Goal: Transaction & Acquisition: Purchase product/service

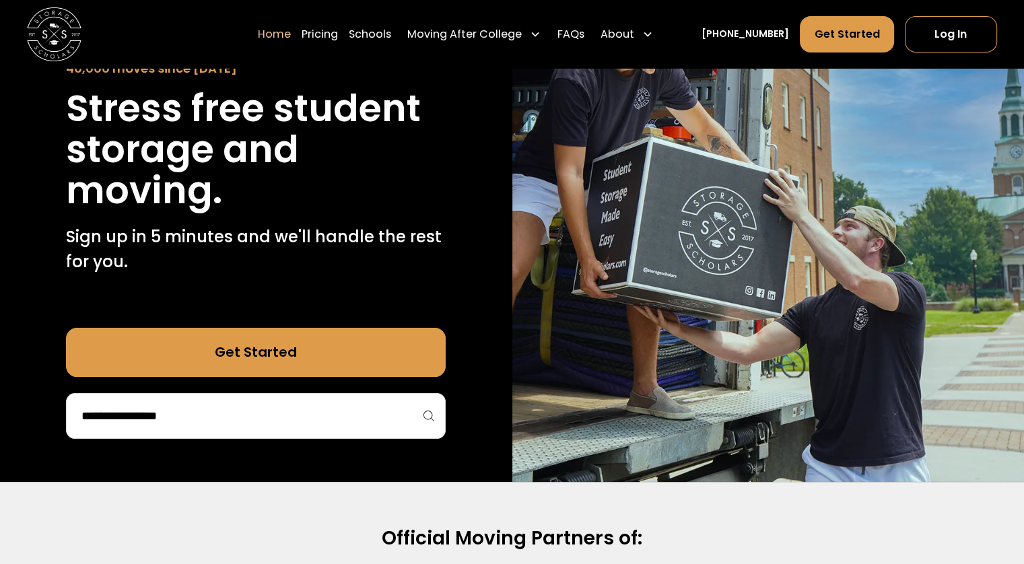
scroll to position [152, 0]
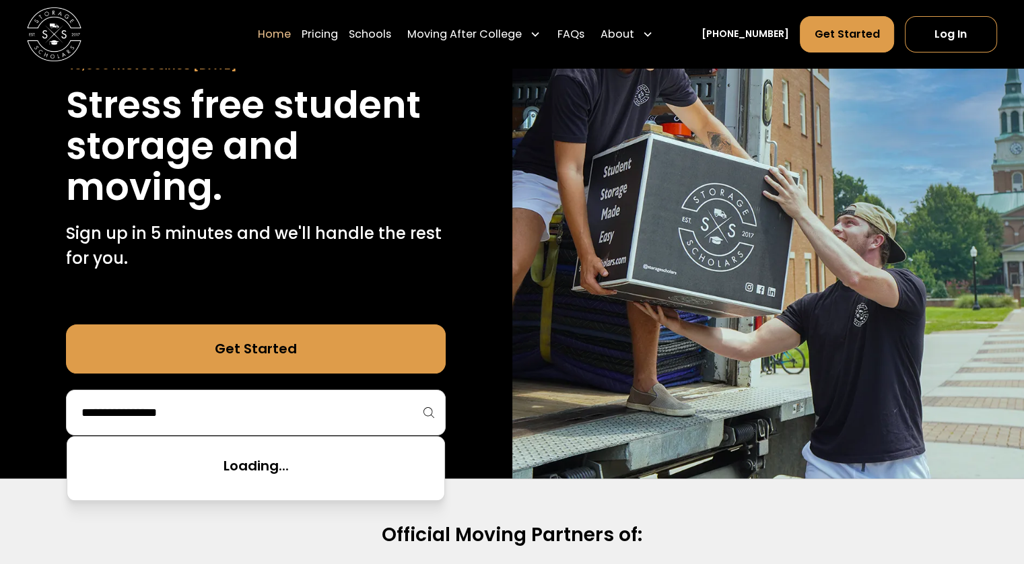
click at [333, 415] on input "search" at bounding box center [255, 412] width 351 height 23
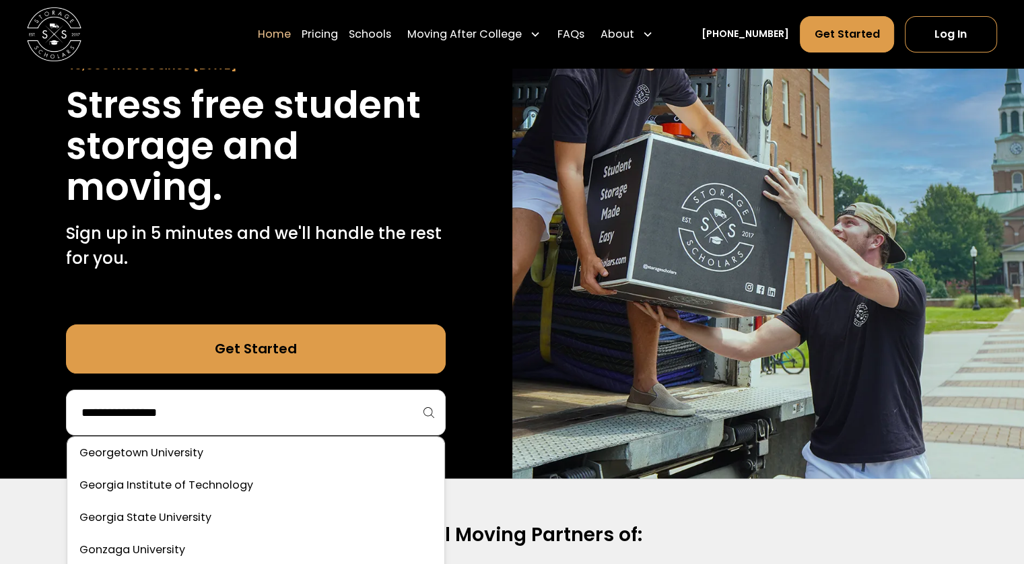
scroll to position [2398, 0]
click at [161, 452] on link at bounding box center [256, 452] width 366 height 30
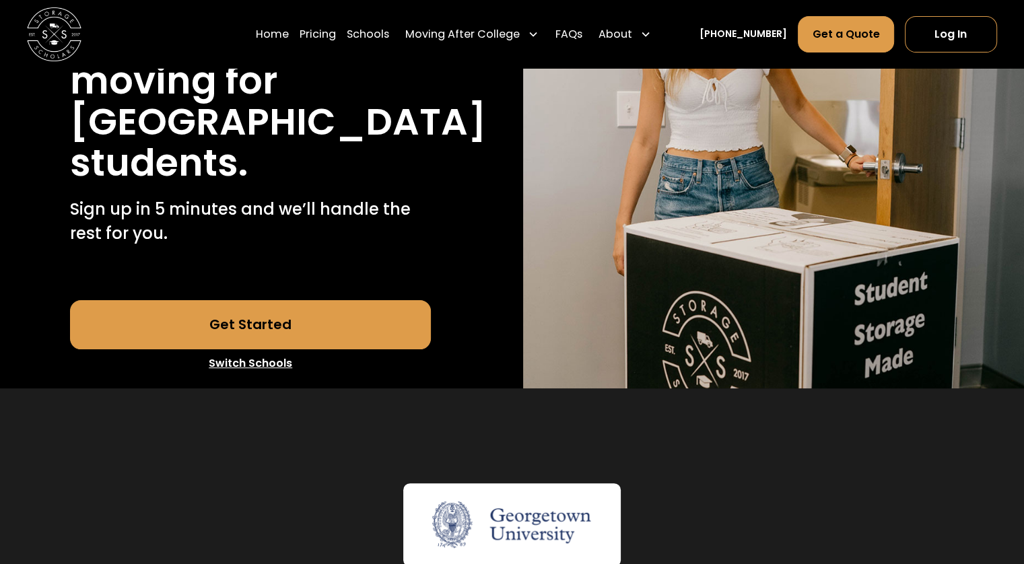
scroll to position [250, 0]
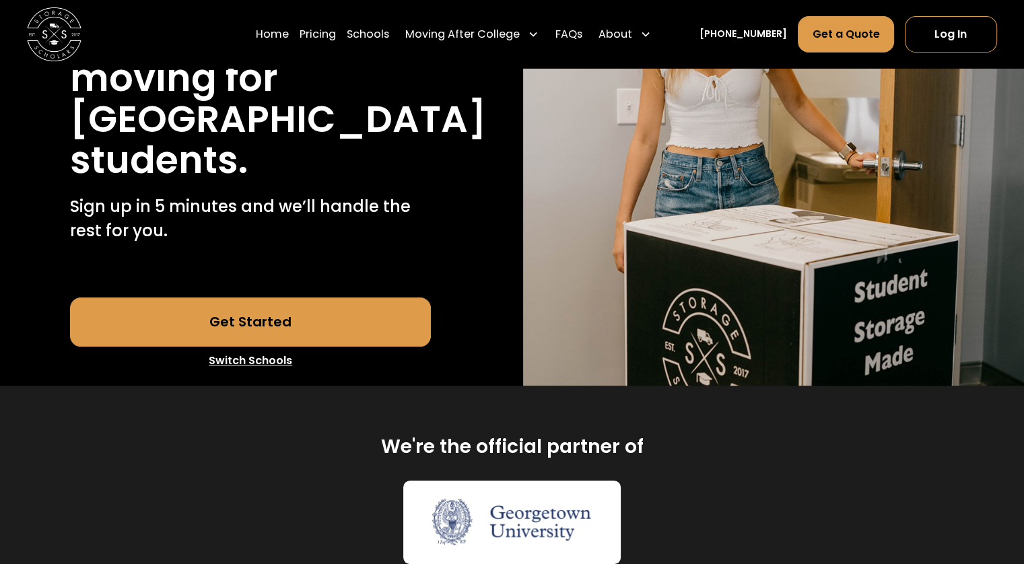
click at [273, 346] on link "Get Started" at bounding box center [250, 322] width 361 height 48
click at [267, 346] on link "Get Started" at bounding box center [250, 322] width 361 height 48
